Goal: Information Seeking & Learning: Get advice/opinions

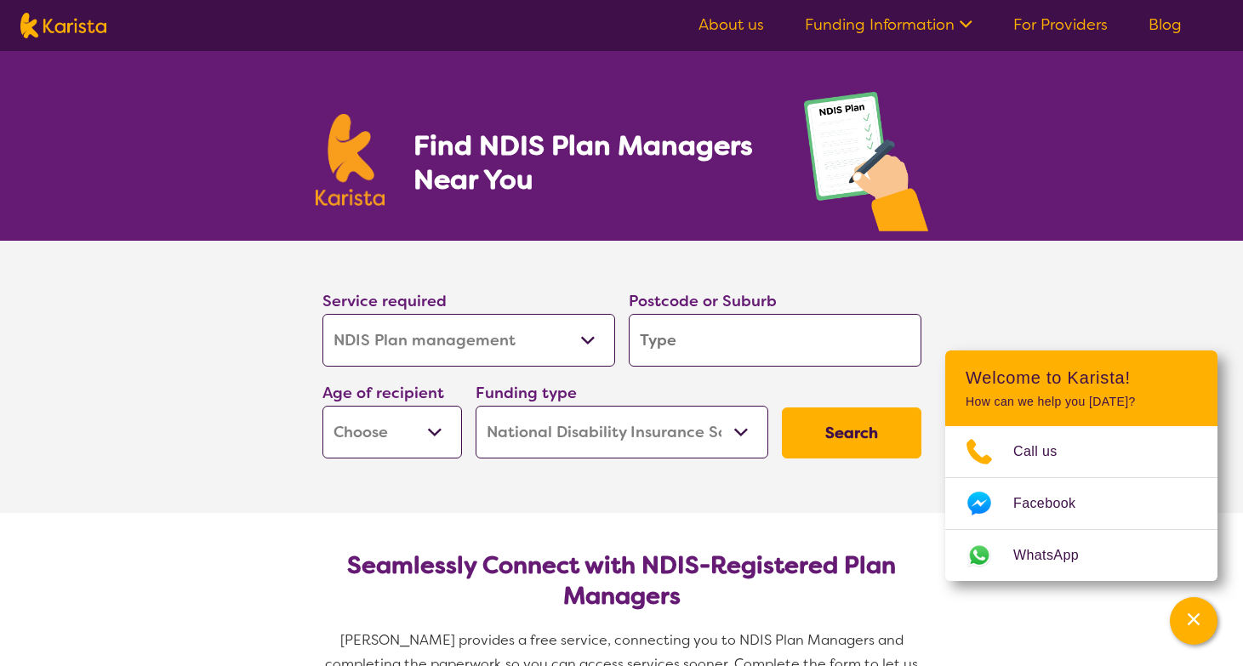
select select "NDIS Plan management"
select select "NDIS"
select select "NDIS Plan management"
select select "NDIS"
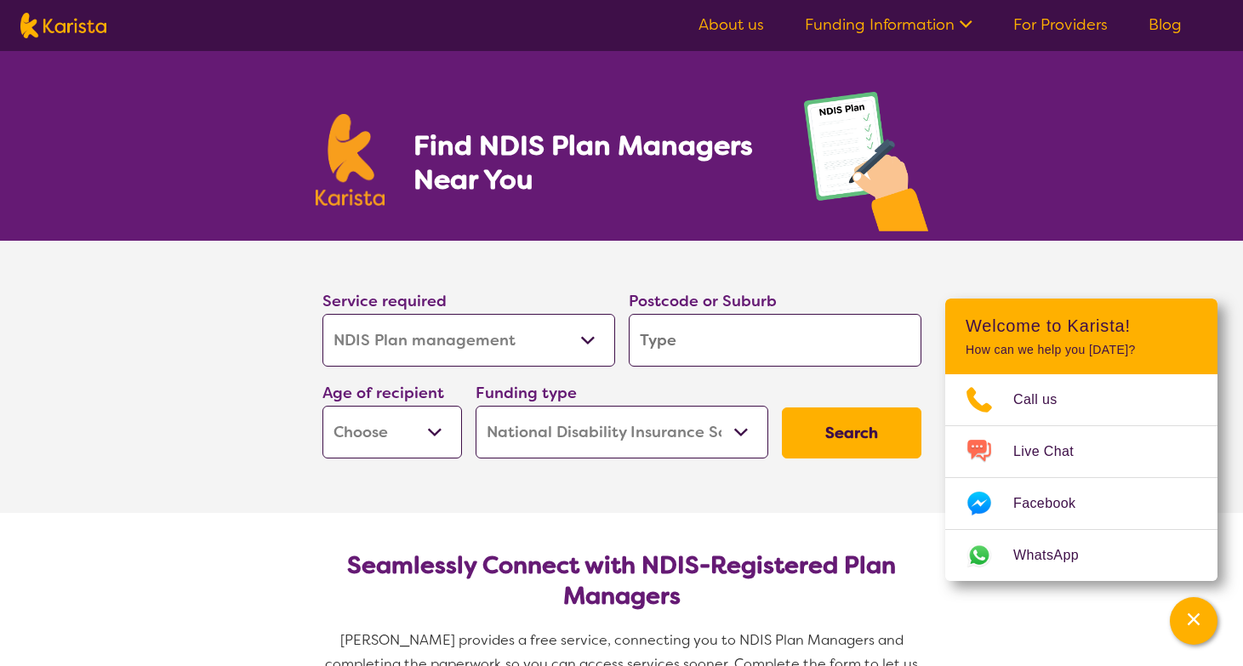
type input "2"
type input "20"
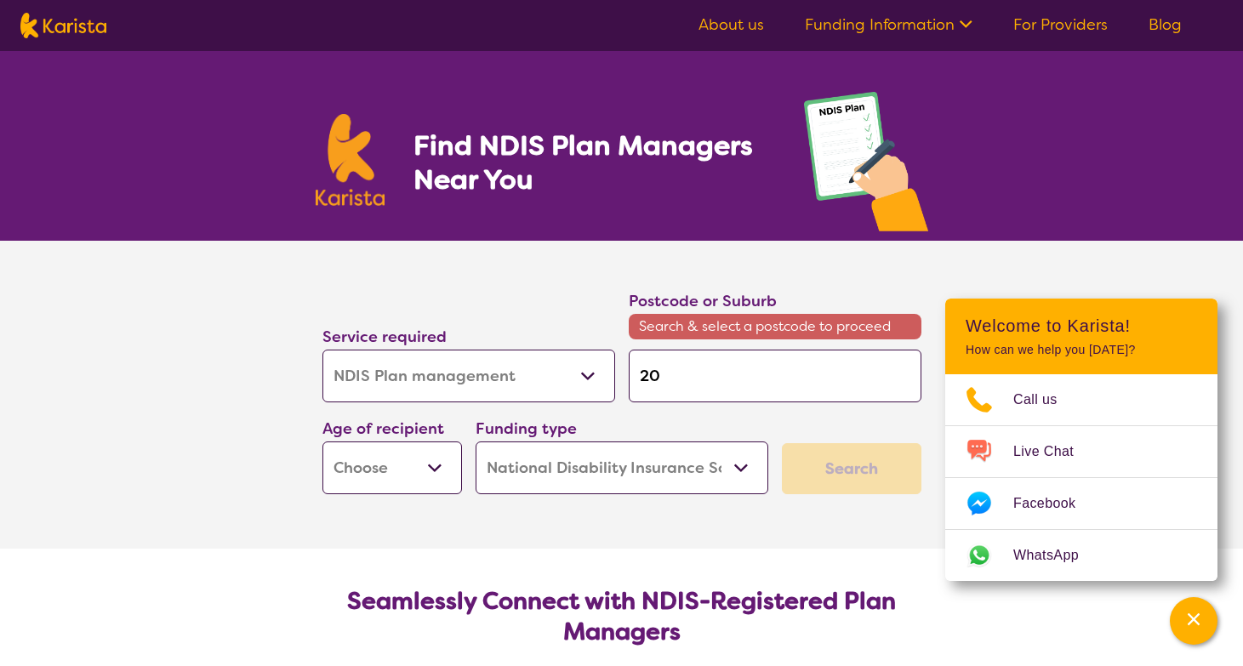
type input "202"
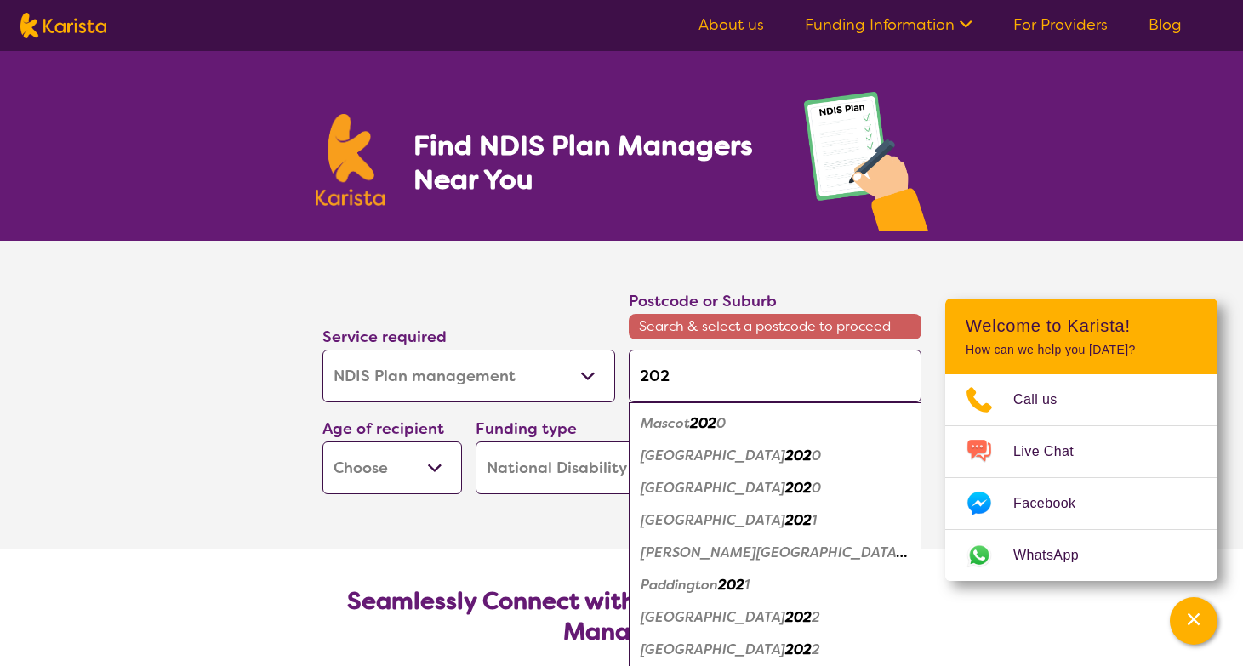
click at [710, 384] on input "202" at bounding box center [775, 376] width 293 height 53
type input "2026"
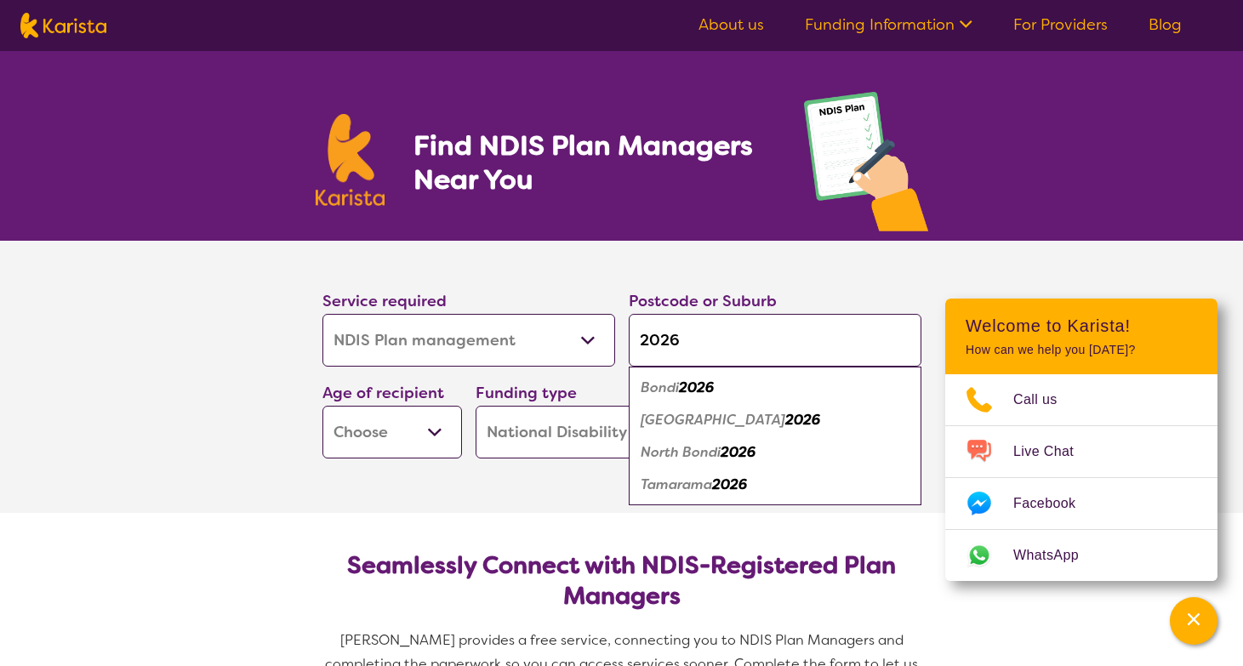
type input "2026"
click at [702, 425] on em "[GEOGRAPHIC_DATA]" at bounding box center [712, 420] width 145 height 18
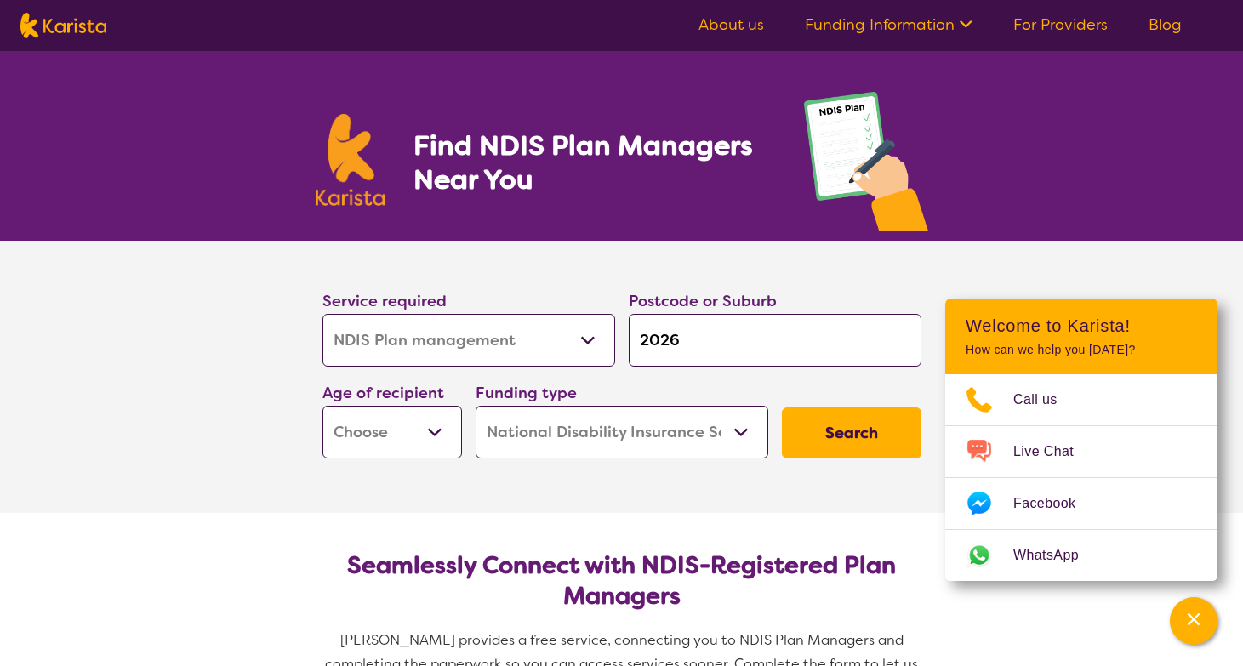
click at [423, 432] on select "Early Childhood - 0 to 9 Child - 10 to 11 Adolescent - 12 to 17 Adult - 18 to 6…" at bounding box center [391, 432] width 139 height 53
select select "AD"
click at [322, 406] on select "Early Childhood - 0 to 9 Child - 10 to 11 Adolescent - 12 to 17 Adult - 18 to 6…" at bounding box center [391, 432] width 139 height 53
select select "AD"
click at [839, 435] on button "Search" at bounding box center [851, 432] width 139 height 51
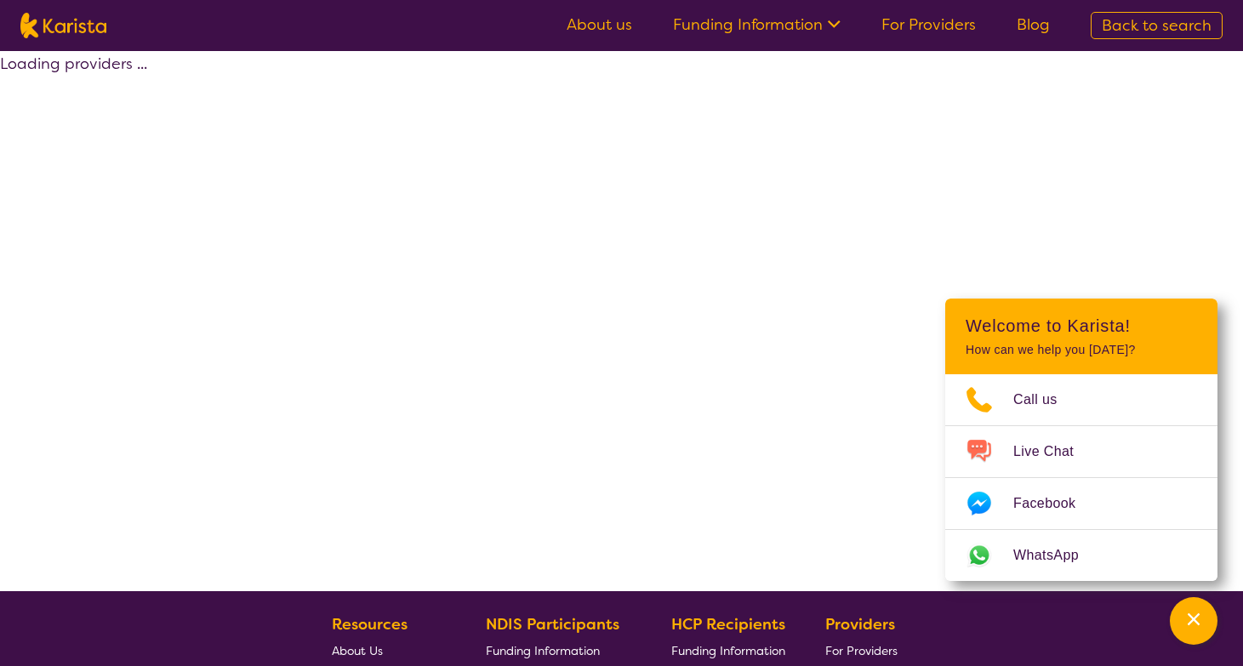
select select "by_score"
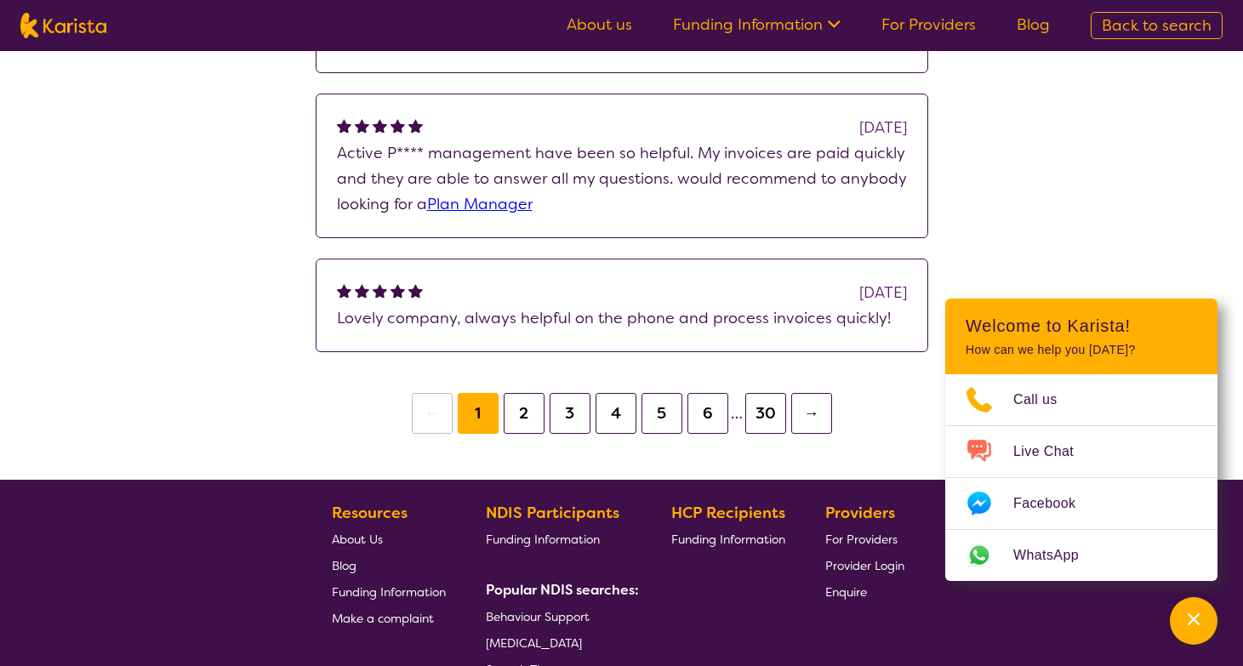
scroll to position [1620, 0]
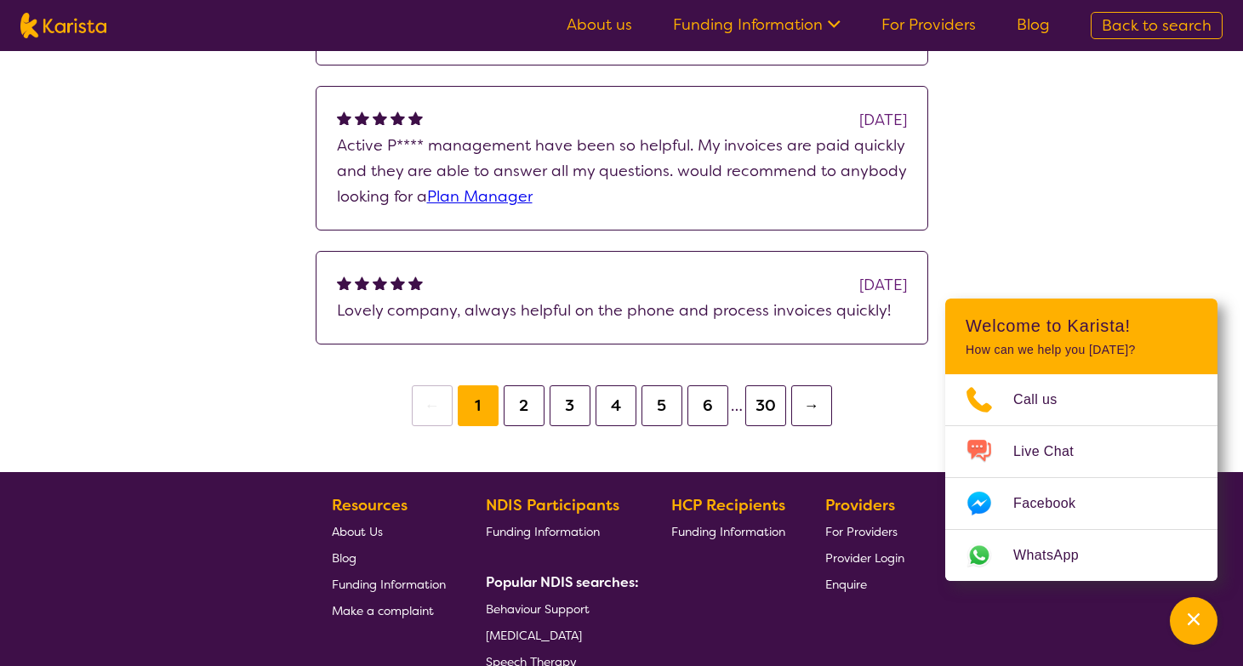
click at [532, 390] on button "2" at bounding box center [524, 405] width 41 height 41
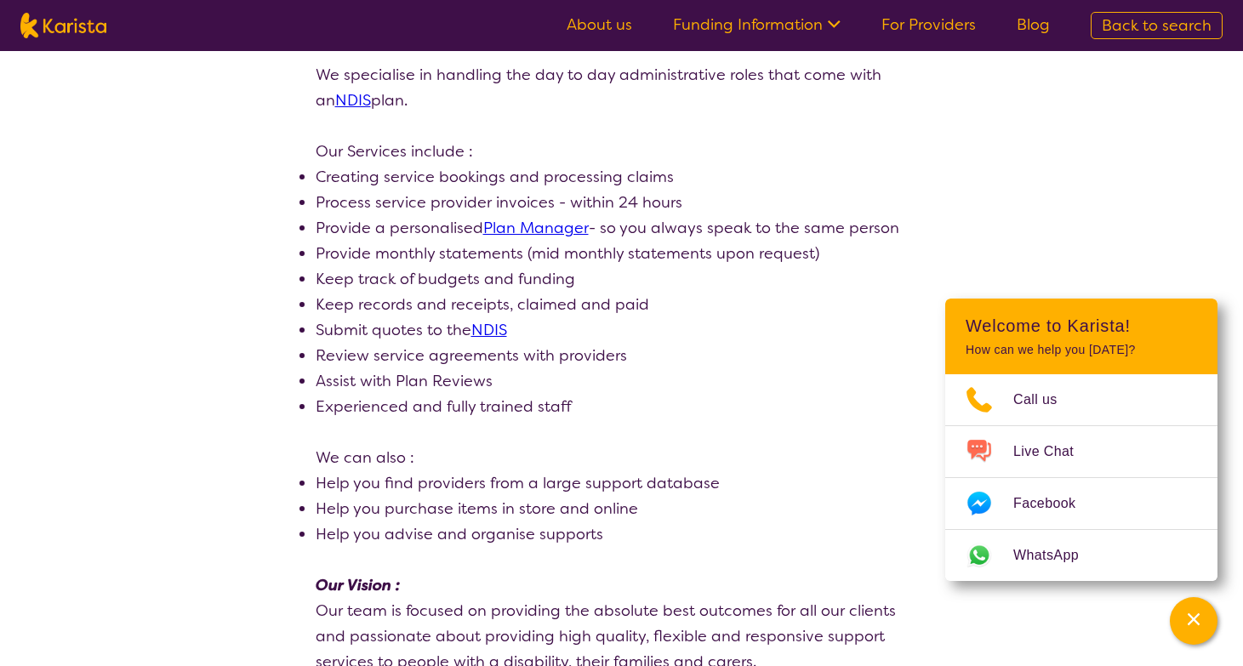
scroll to position [367, 0]
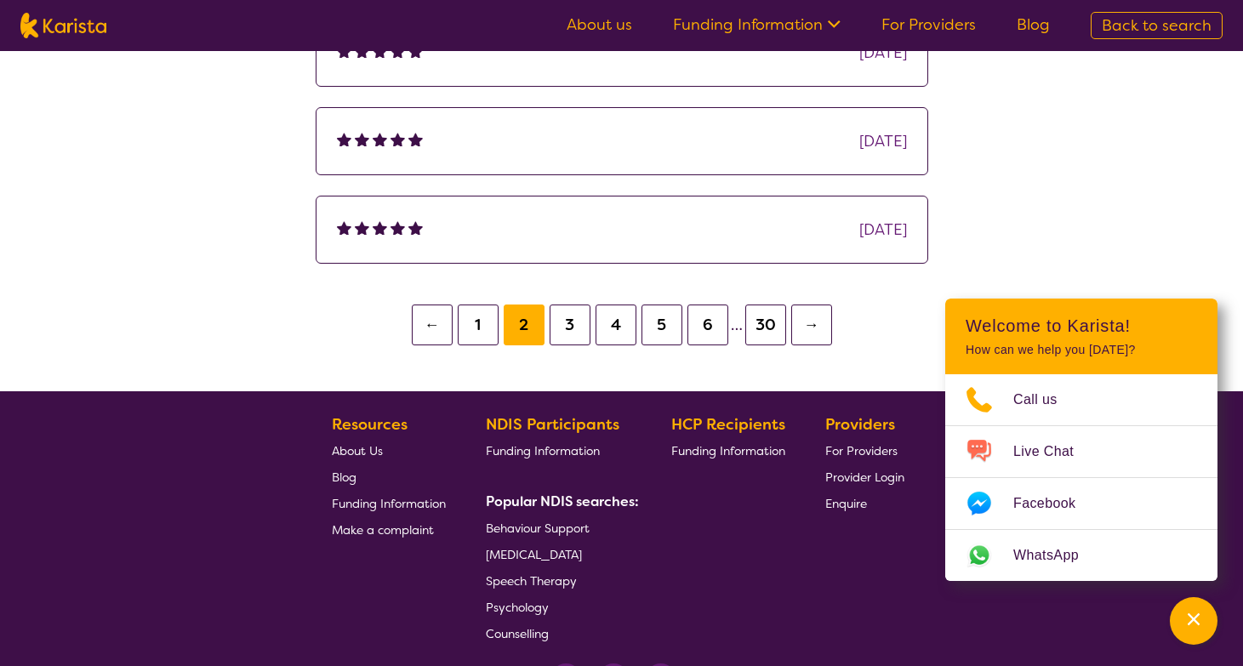
click at [569, 332] on button "3" at bounding box center [569, 324] width 41 height 41
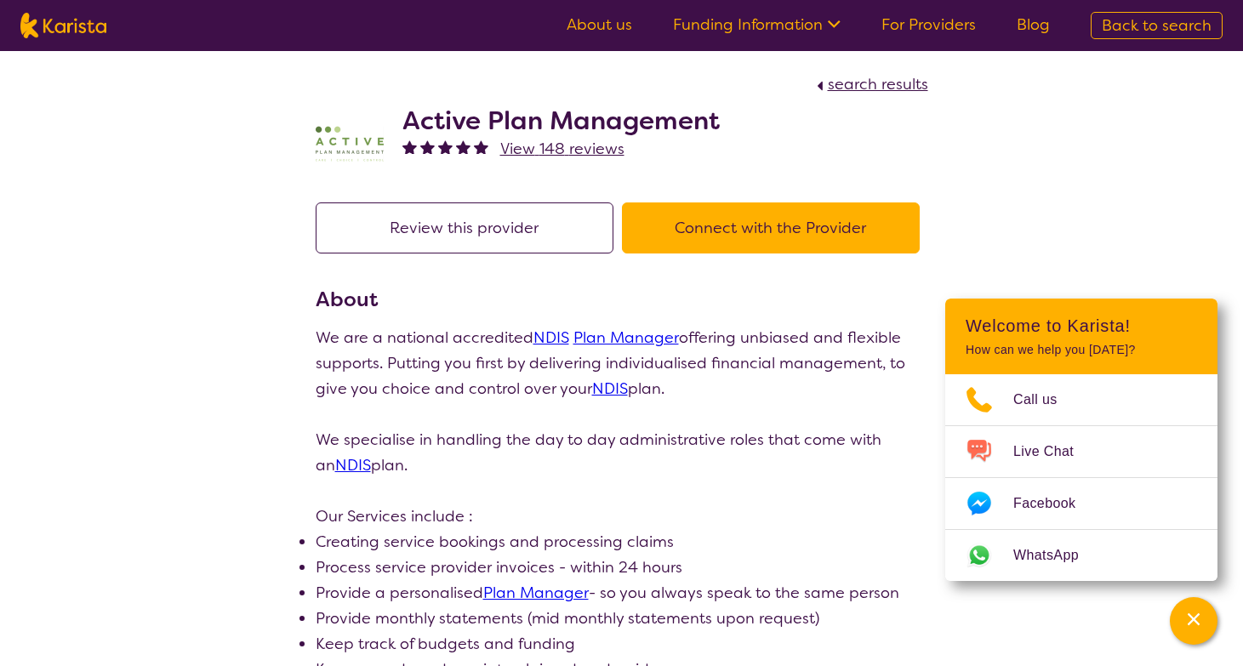
click at [720, 234] on button "Connect with the Provider" at bounding box center [771, 227] width 298 height 51
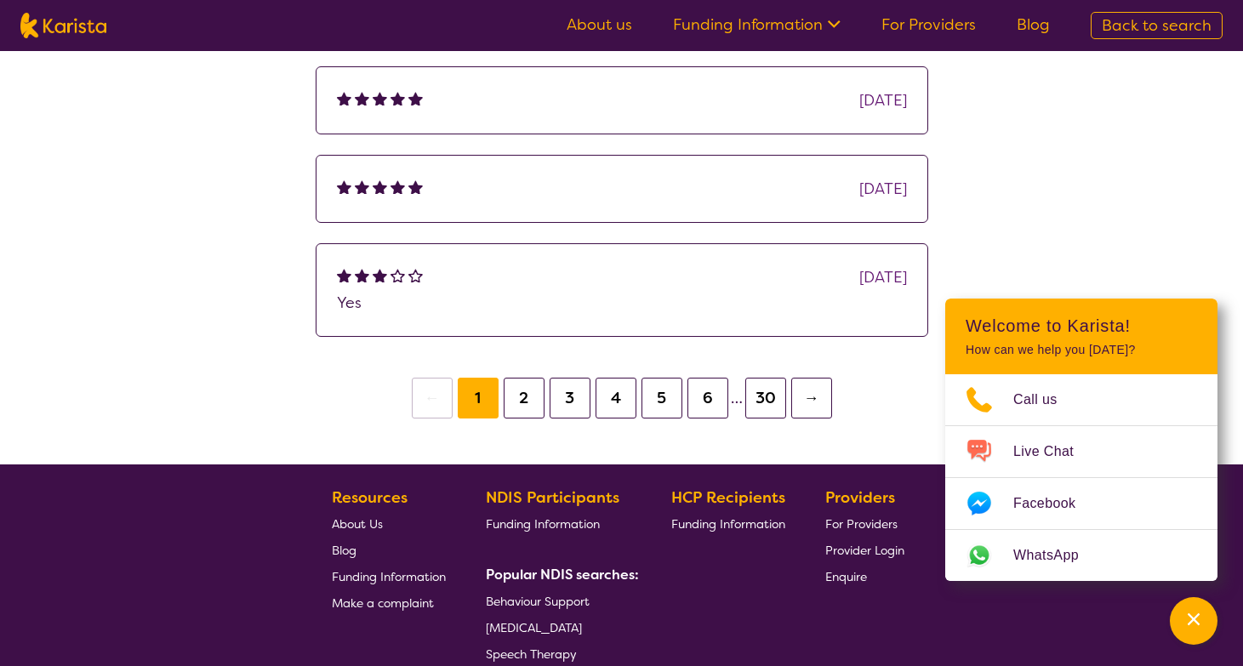
scroll to position [1314, 0]
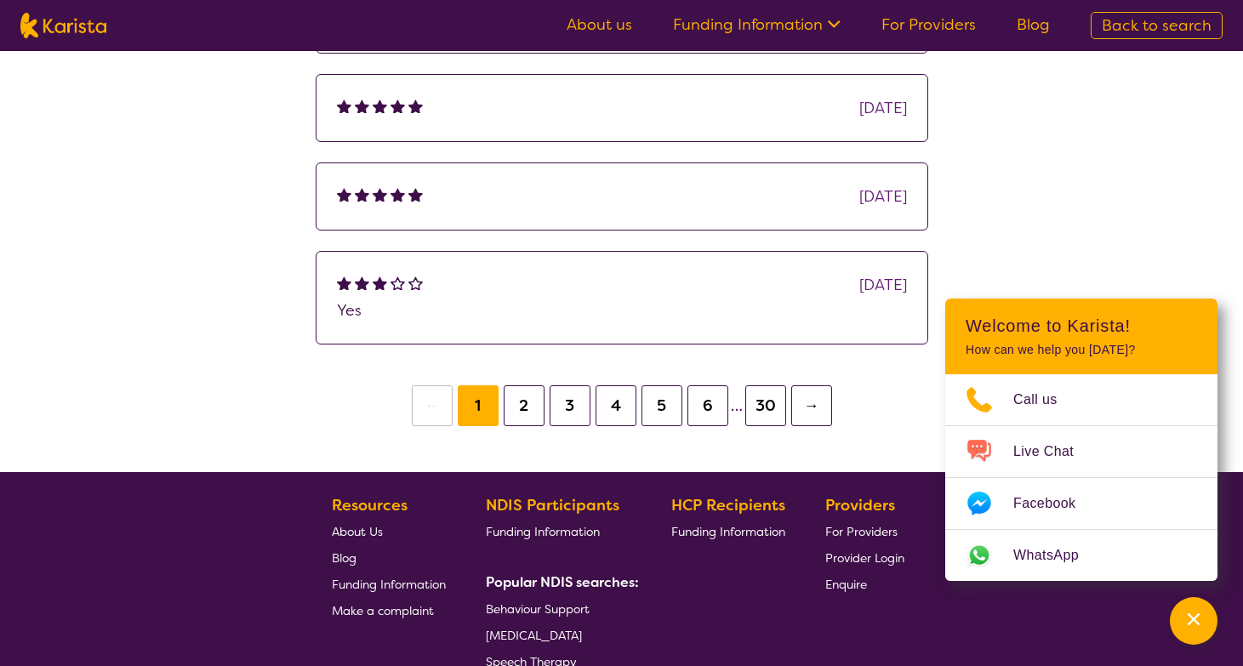
click at [524, 400] on button "2" at bounding box center [524, 405] width 41 height 41
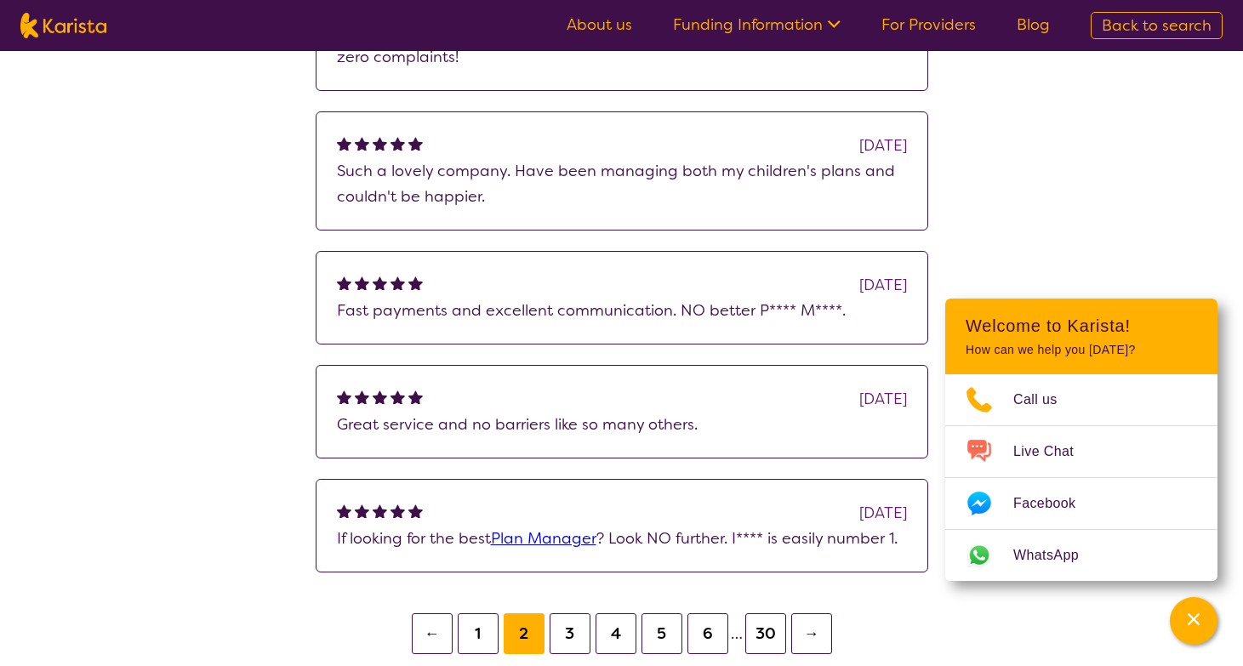
scroll to position [1327, 0]
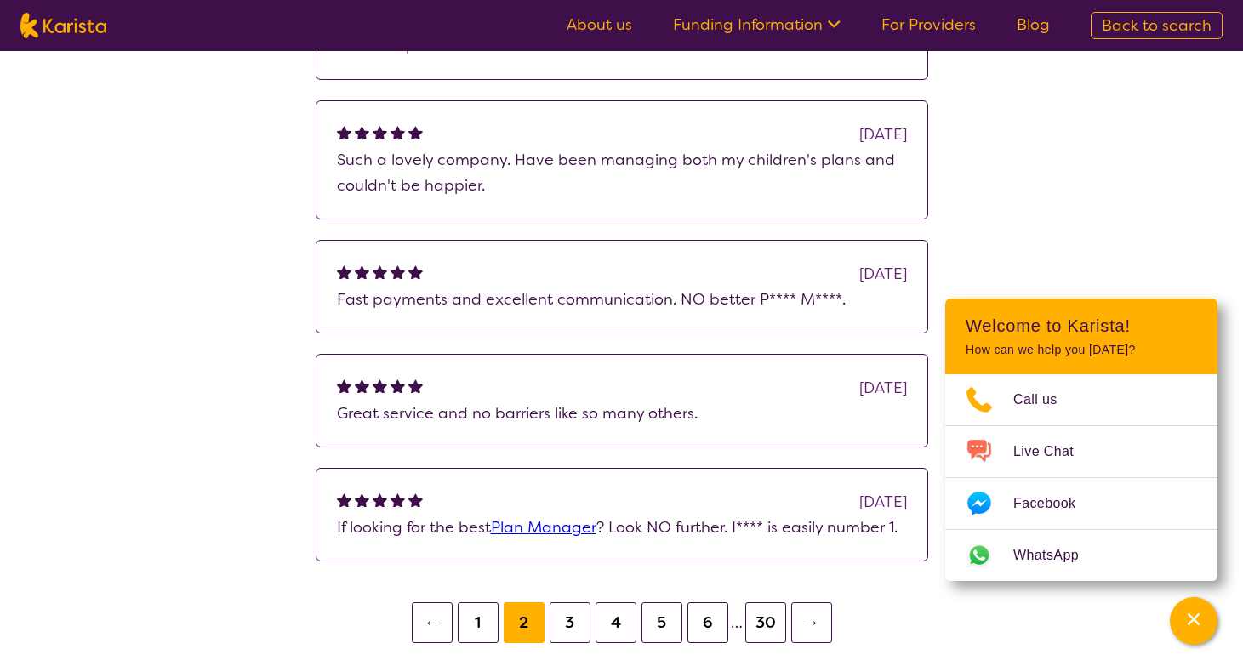
click at [566, 617] on button "3" at bounding box center [569, 622] width 41 height 41
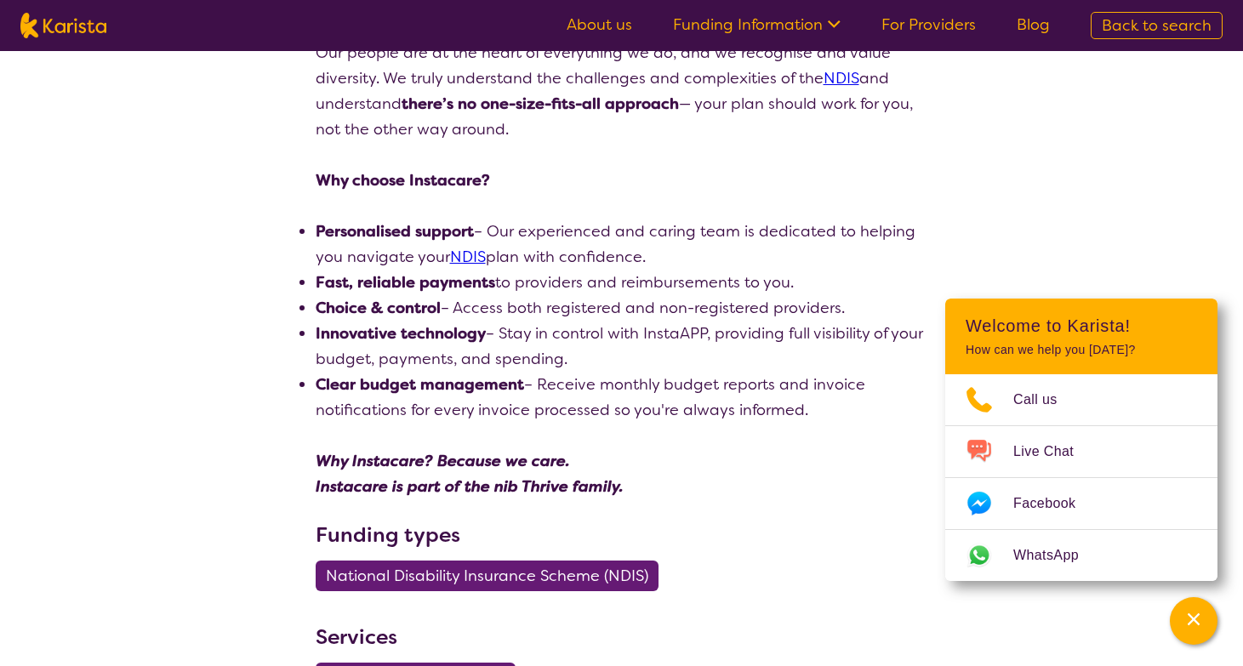
scroll to position [392, 0]
